Goal: Task Accomplishment & Management: Use online tool/utility

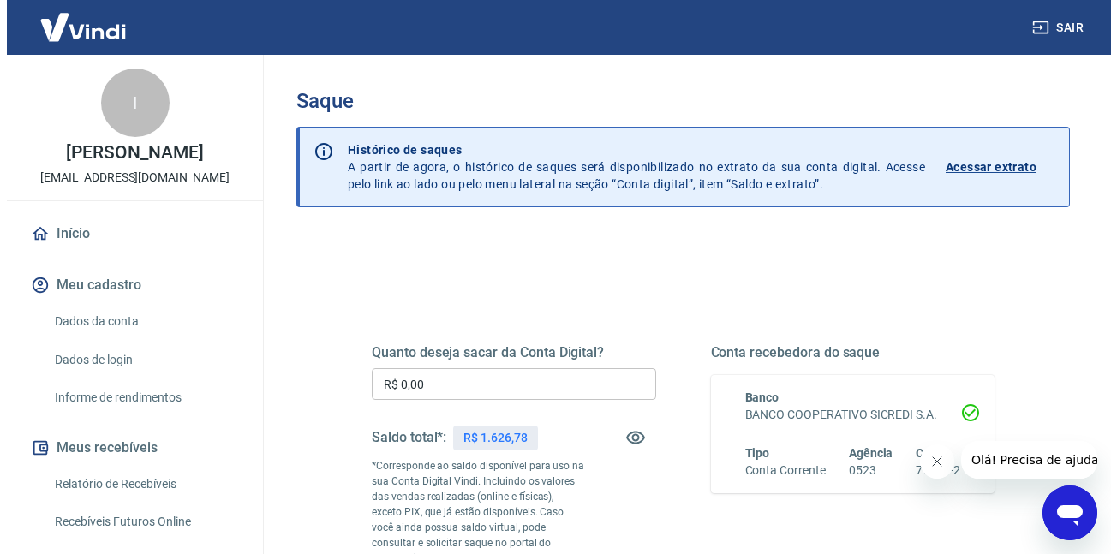
scroll to position [308, 0]
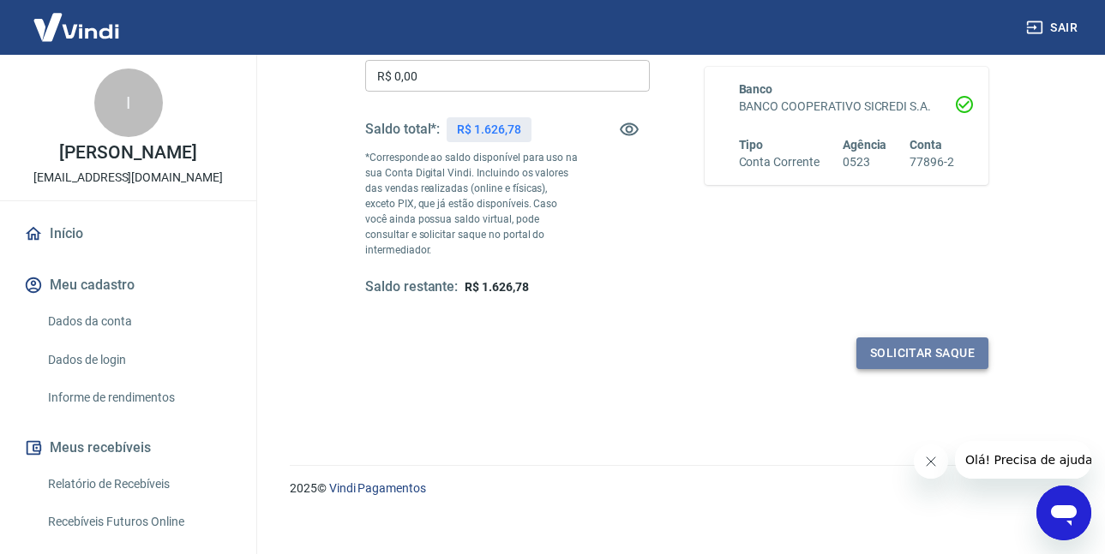
click at [911, 338] on button "Solicitar saque" at bounding box center [922, 354] width 132 height 32
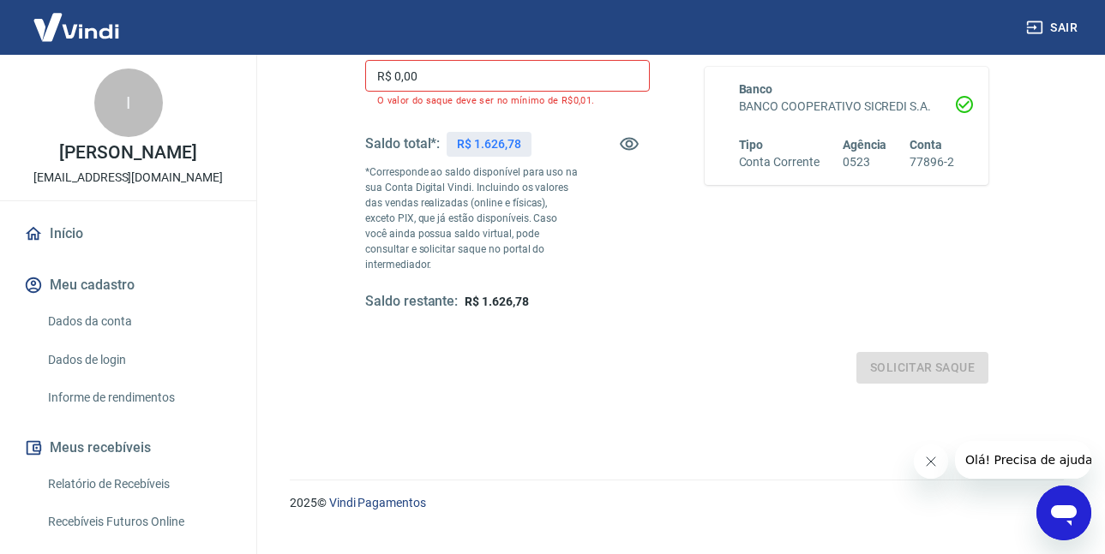
drag, startPoint x: 432, startPoint y: 75, endPoint x: 184, endPoint y: 54, distance: 248.6
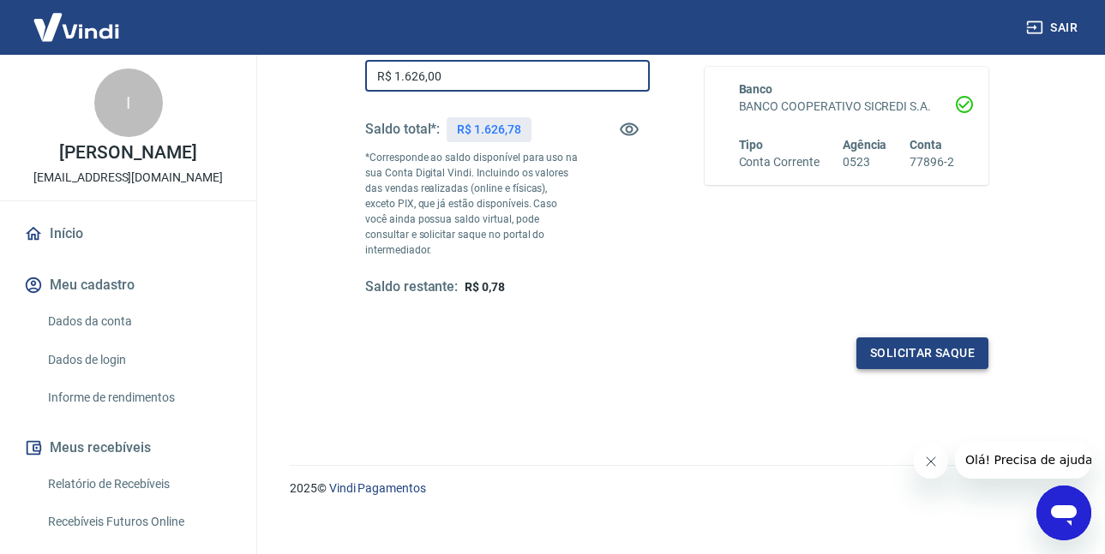
type input "R$ 1.626,00"
click at [883, 338] on button "Solicitar saque" at bounding box center [922, 354] width 132 height 32
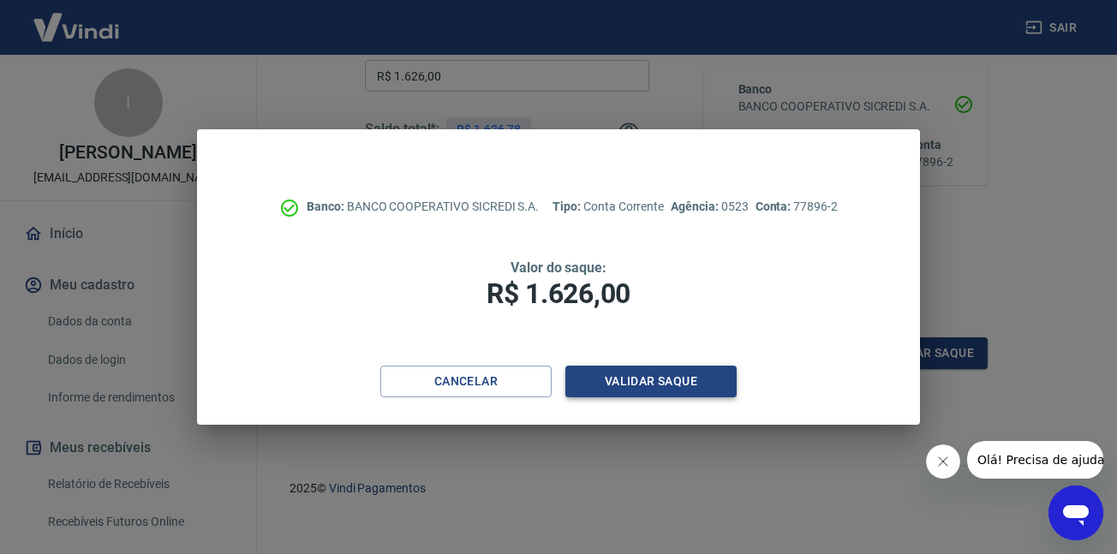
click at [657, 379] on button "Validar saque" at bounding box center [651, 382] width 171 height 32
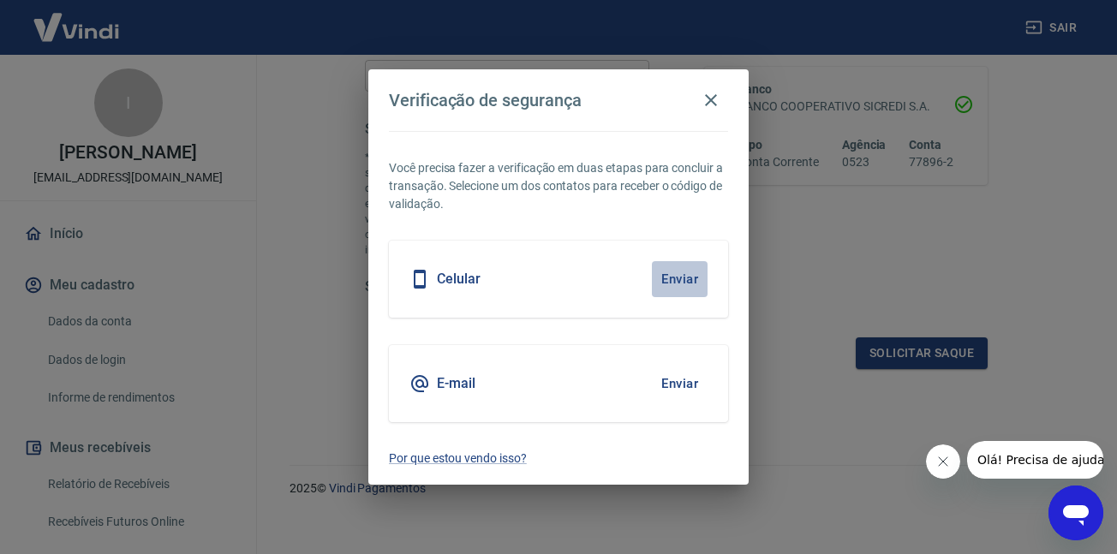
click at [674, 272] on button "Enviar" at bounding box center [680, 279] width 56 height 36
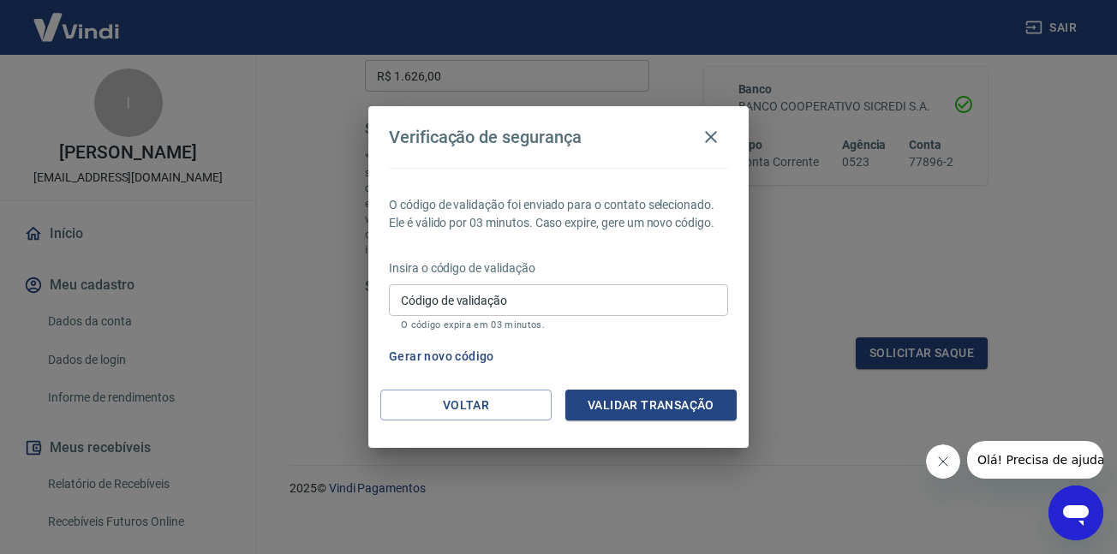
click at [475, 301] on input "Código de validação" at bounding box center [558, 300] width 339 height 32
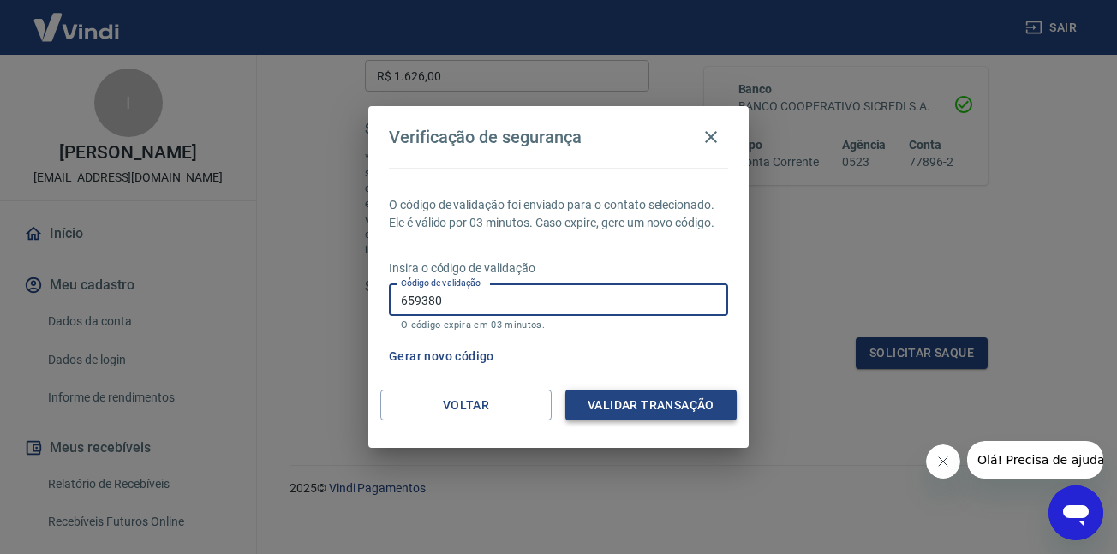
type input "659380"
click at [638, 407] on button "Validar transação" at bounding box center [651, 406] width 171 height 32
